Goal: Task Accomplishment & Management: Complete application form

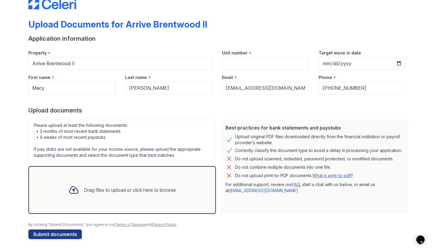
scroll to position [16, 0]
click at [150, 196] on div "Drag files to upload or click here to browse" at bounding box center [122, 189] width 117 height 20
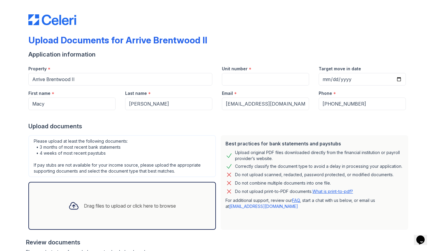
scroll to position [0, 0]
click at [280, 77] on input "Unit number" at bounding box center [265, 79] width 87 height 13
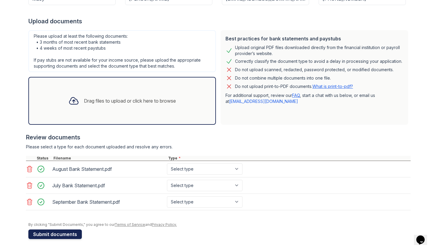
type input "1102"
click at [71, 234] on button "Submit documents" at bounding box center [54, 234] width 53 height 10
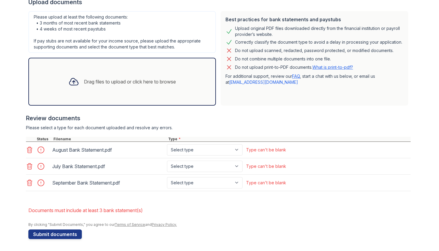
scroll to position [141, 0]
select select "bank_statement"
click at [74, 234] on button "Submit documents" at bounding box center [54, 234] width 53 height 10
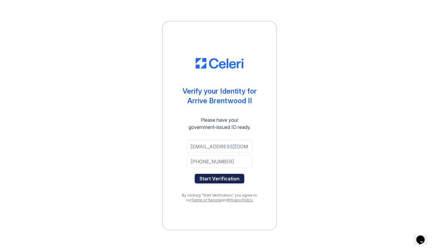
click at [228, 179] on button "Start Verification" at bounding box center [220, 179] width 50 height 10
